Goal: Information Seeking & Learning: Find specific page/section

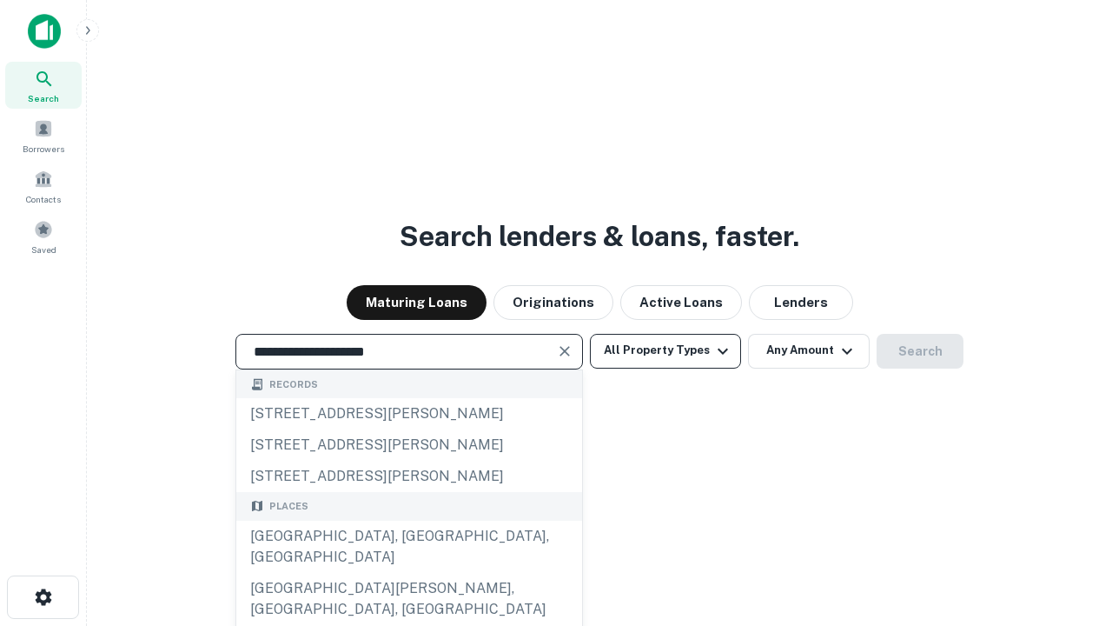
click at [408, 573] on div "[GEOGRAPHIC_DATA], [GEOGRAPHIC_DATA], [GEOGRAPHIC_DATA]" at bounding box center [409, 546] width 346 height 52
click at [666, 350] on button "All Property Types" at bounding box center [665, 351] width 151 height 35
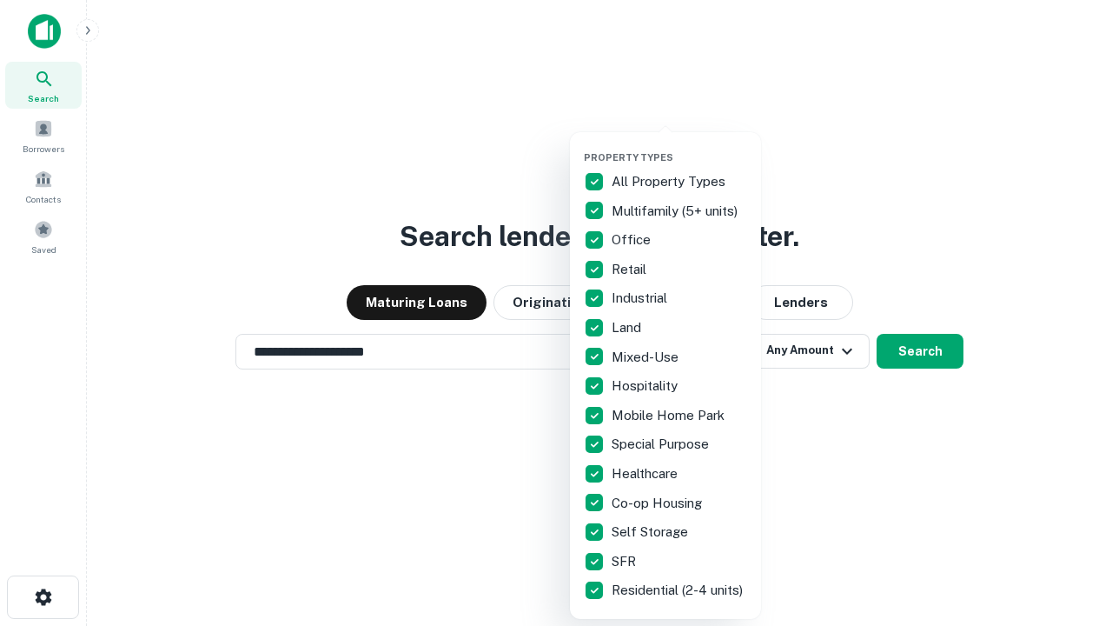
type input "**********"
click at [679, 146] on button "button" at bounding box center [679, 146] width 191 height 1
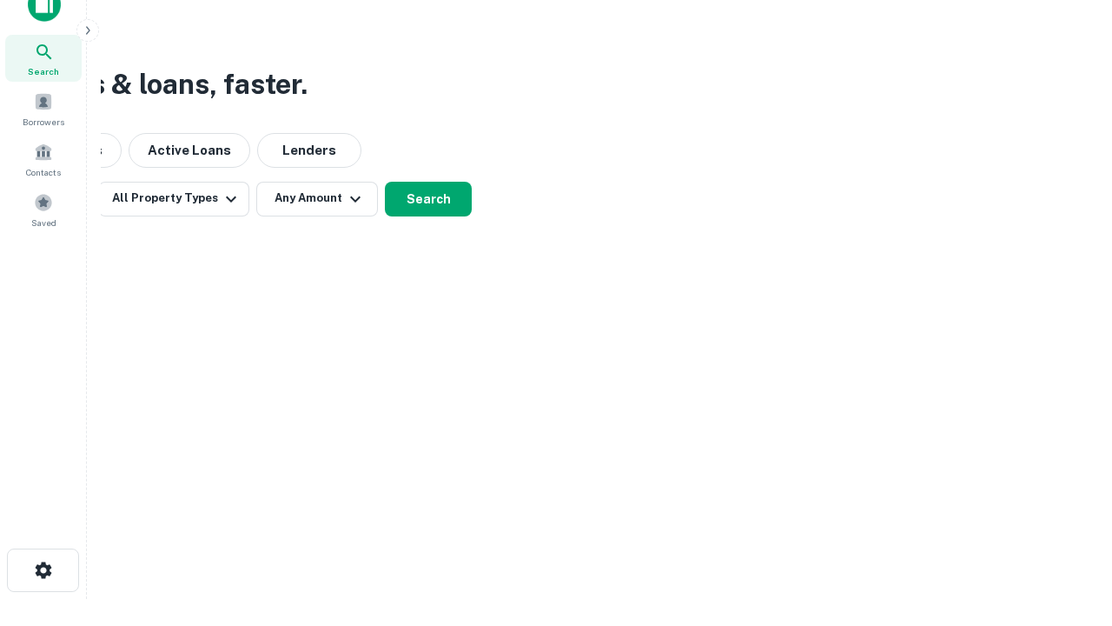
scroll to position [28, 0]
click at [317, 197] on button "Any Amount" at bounding box center [317, 198] width 122 height 35
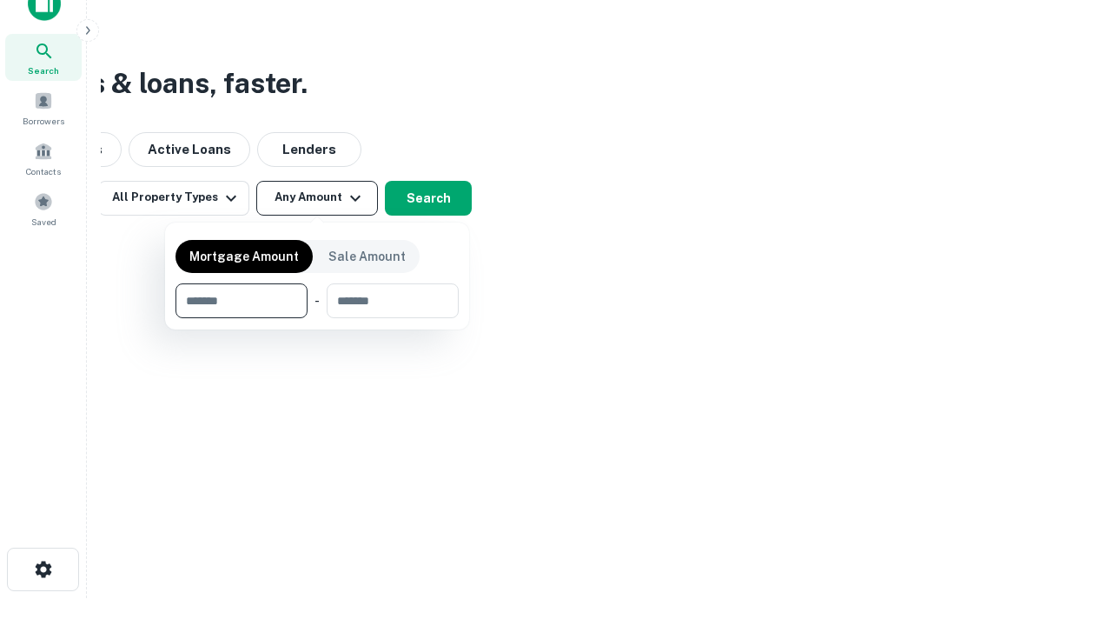
type input "*******"
click at [317, 318] on button "button" at bounding box center [317, 318] width 283 height 1
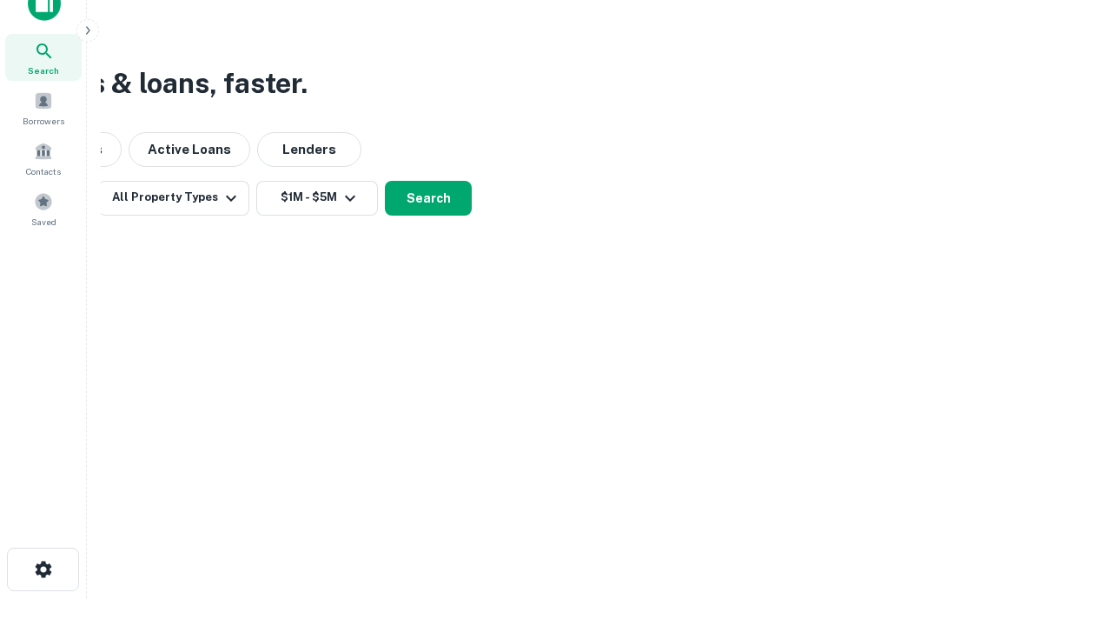
scroll to position [27, 0]
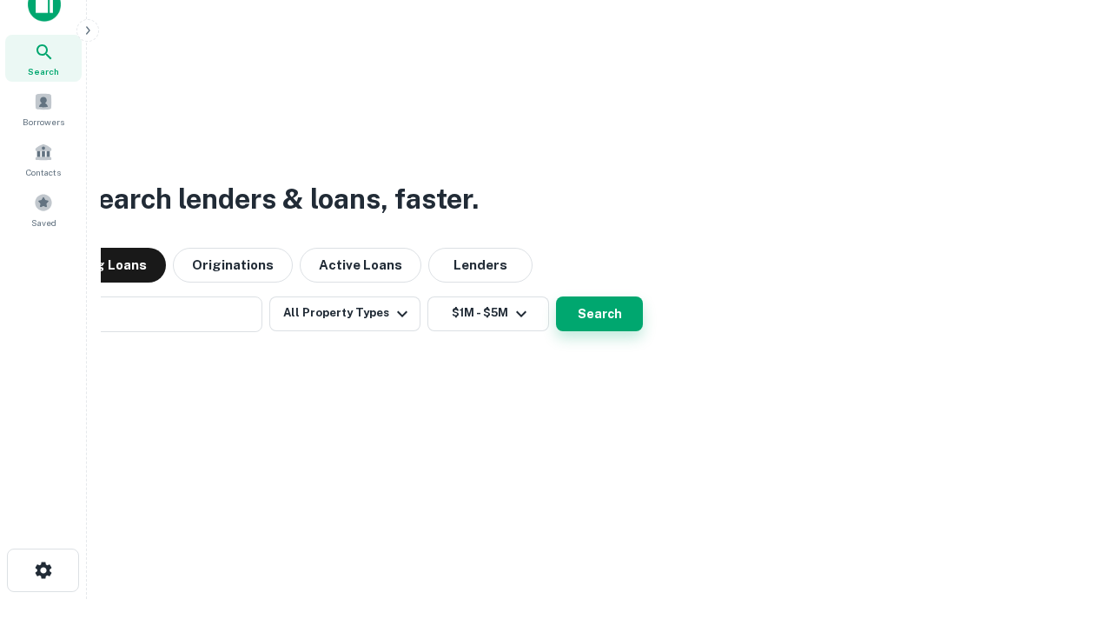
click at [556, 296] on button "Search" at bounding box center [599, 313] width 87 height 35
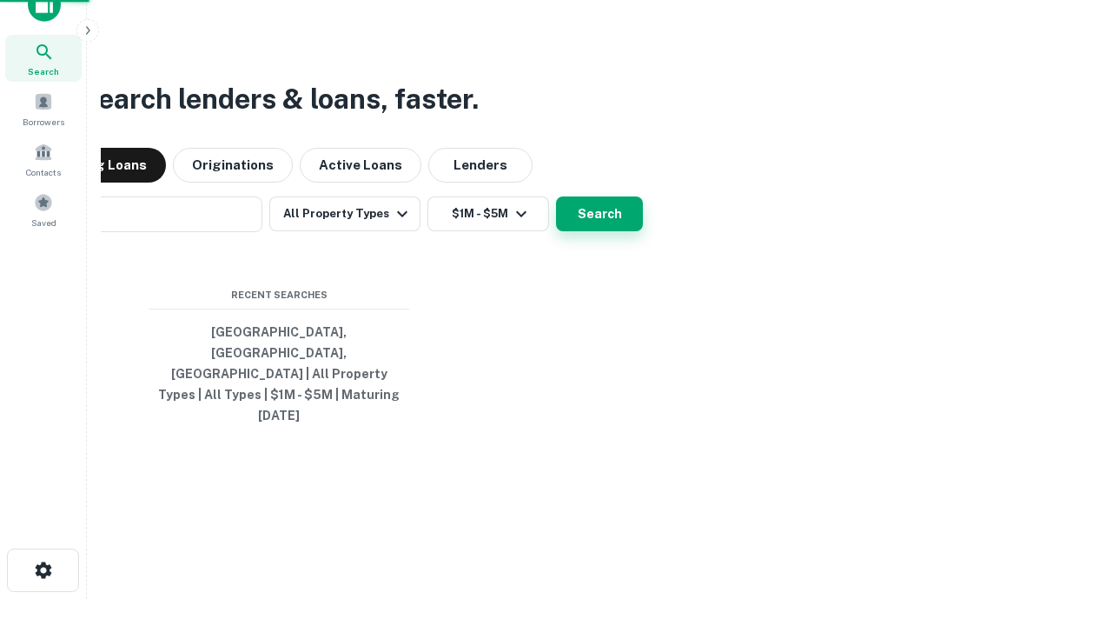
scroll to position [28, 0]
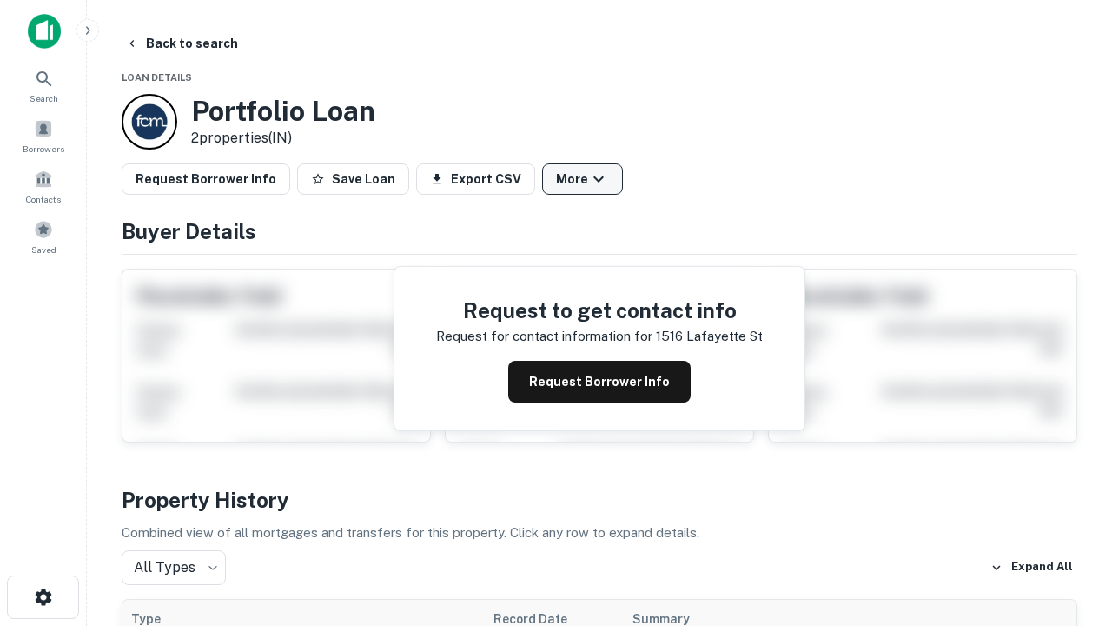
click at [582, 179] on button "More" at bounding box center [582, 178] width 81 height 31
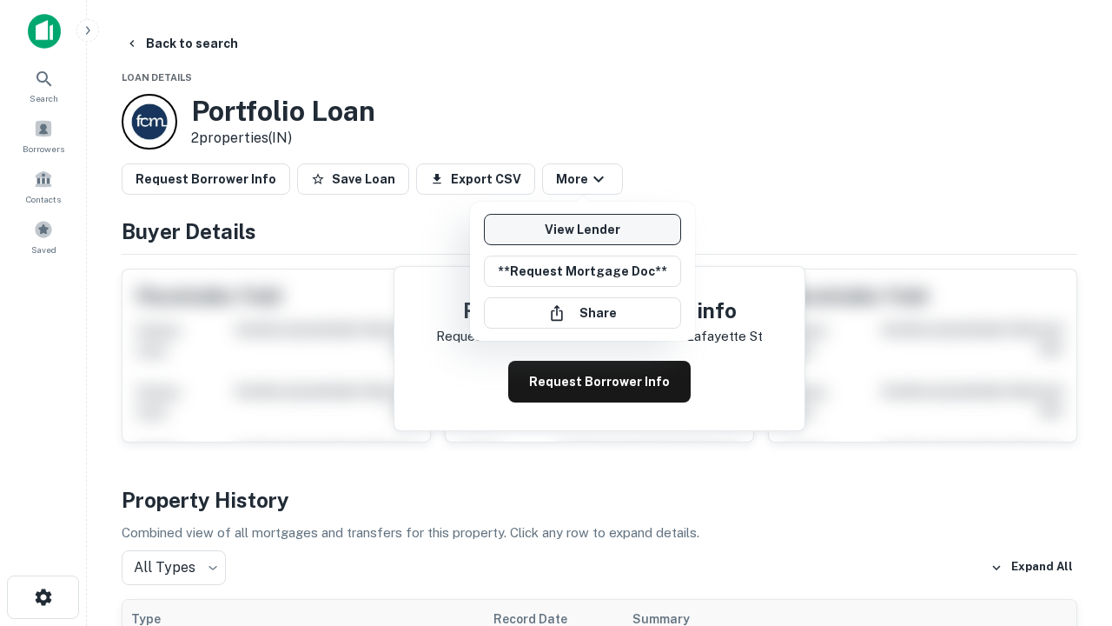
click at [582, 229] on link "View Lender" at bounding box center [582, 229] width 197 height 31
